Goal: Navigation & Orientation: Go to known website

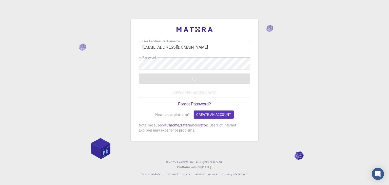
click at [316, 69] on div "Email address or Username ingawalead22.meta@coep.ac.in Email address or Usernam…" at bounding box center [194, 92] width 389 height 185
click at [293, 120] on div "Email address or Username ingawalead22.meta@coep.ac.in Email address or Usernam…" at bounding box center [194, 92] width 389 height 185
click at [106, 47] on div "Email address or Username ingawalead22.meta@coep.ac.in Email address or Usernam…" at bounding box center [194, 92] width 389 height 185
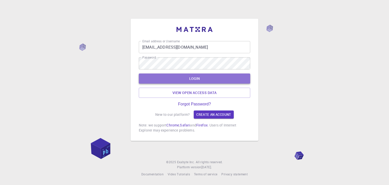
click at [198, 75] on button "LOGIN" at bounding box center [194, 78] width 111 height 10
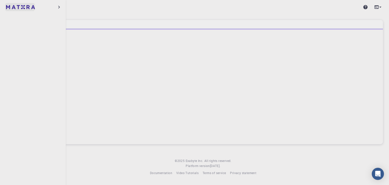
click at [9, 5] on img at bounding box center [9, 7] width 7 height 5
click at [59, 7] on icon "button" at bounding box center [59, 7] width 2 height 3
click at [114, 42] on div at bounding box center [203, 86] width 360 height 115
